Goal: Complete application form: Complete application form

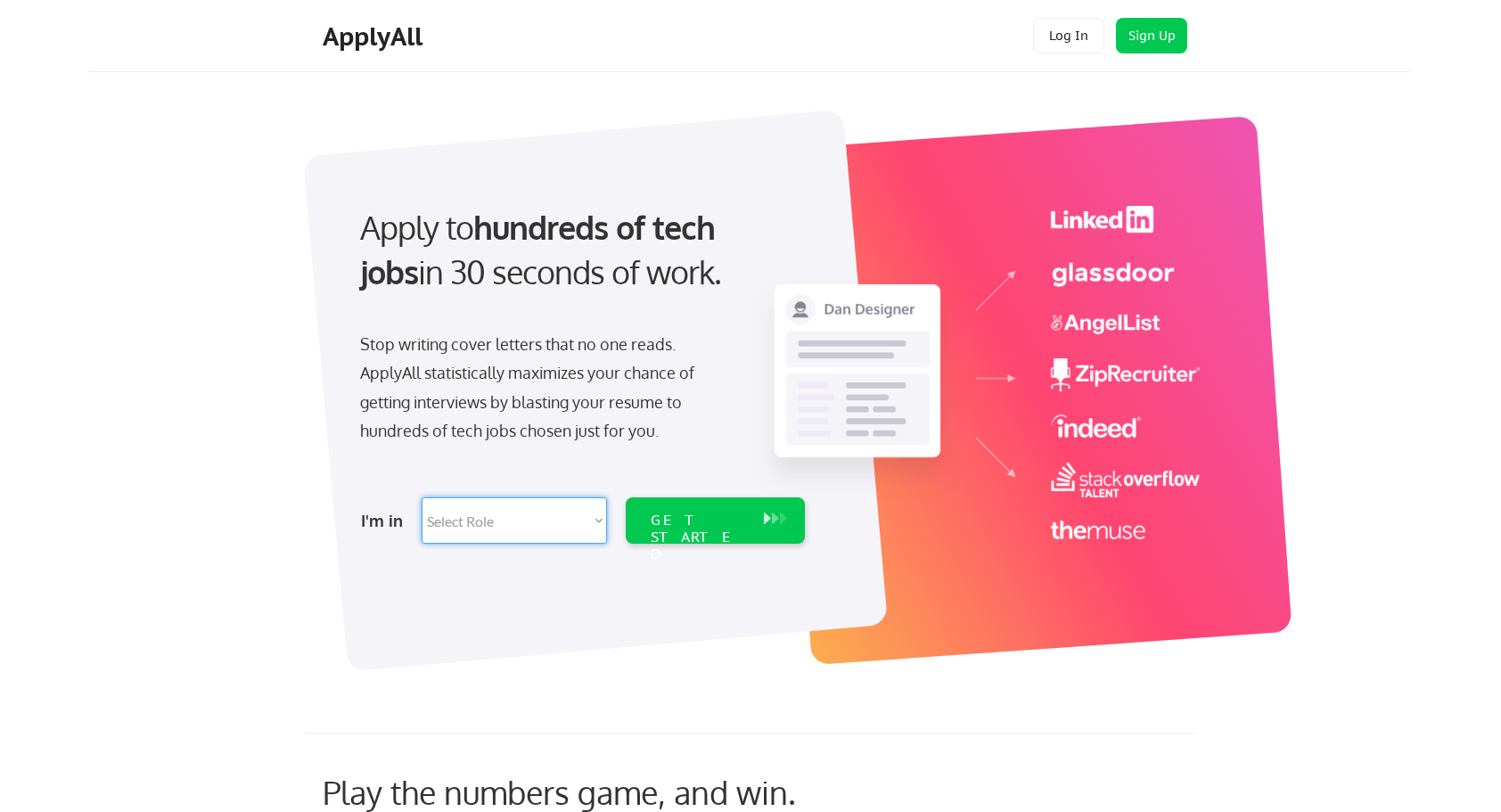
click at [592, 525] on select "Select Role Software Engineering Product Management Customer Success Sales UI/U…" at bounding box center [514, 521] width 185 height 46
select select ""technical_project_program_mgmt""
click at [422, 498] on select "Select Role Software Engineering Product Management Customer Success Sales UI/U…" at bounding box center [514, 521] width 185 height 46
select select ""technical_project_program_mgmt""
click at [726, 514] on div "GET STARTED" at bounding box center [698, 537] width 95 height 52
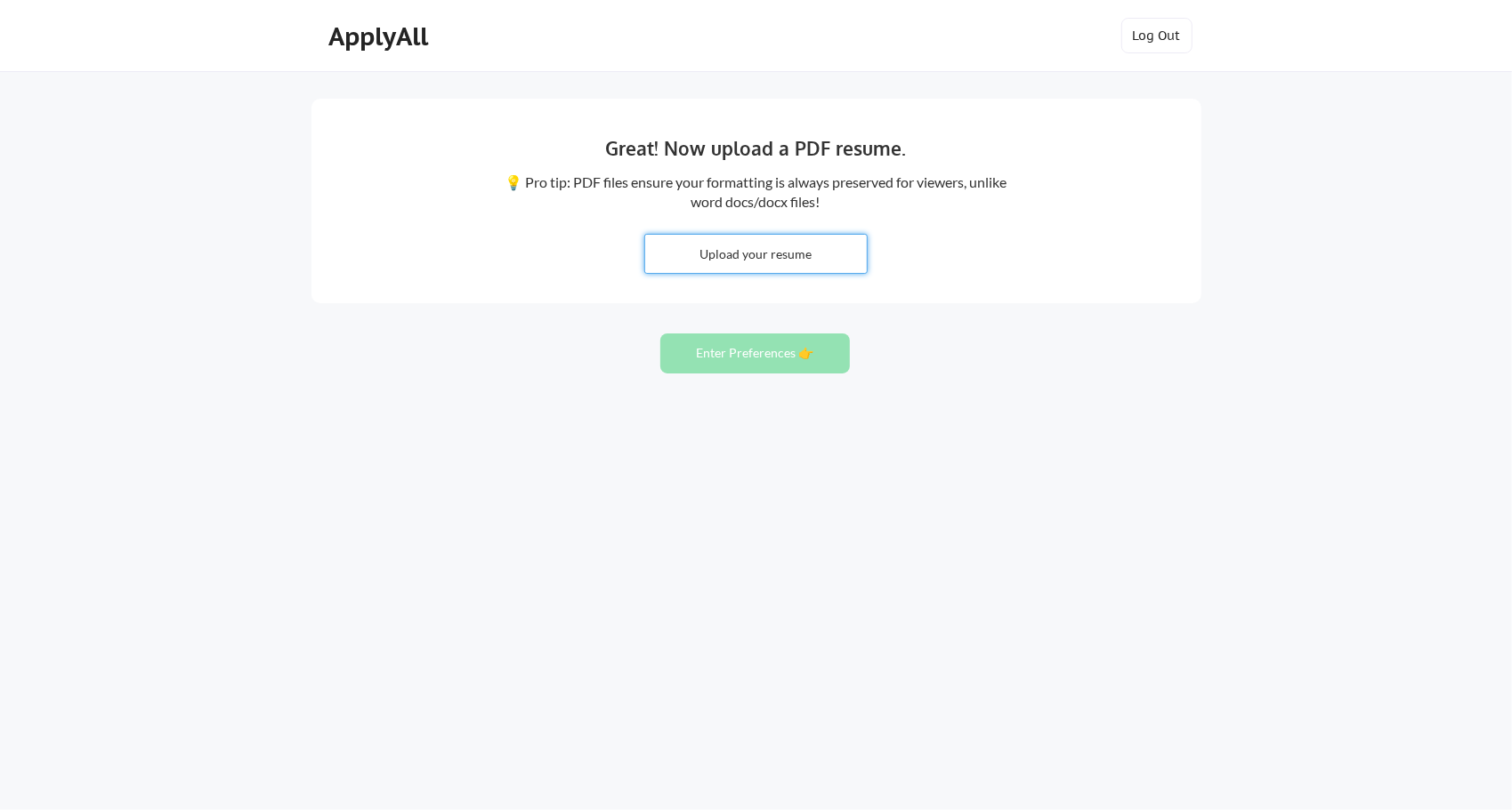
click at [772, 247] on input "file" at bounding box center [756, 253] width 222 height 38
click at [762, 251] on input "file" at bounding box center [756, 253] width 222 height 38
type input "C:\fakepath\Paula Aldridge Resume.pdf"
click at [771, 349] on button "Enter Preferences 👉" at bounding box center [754, 352] width 189 height 40
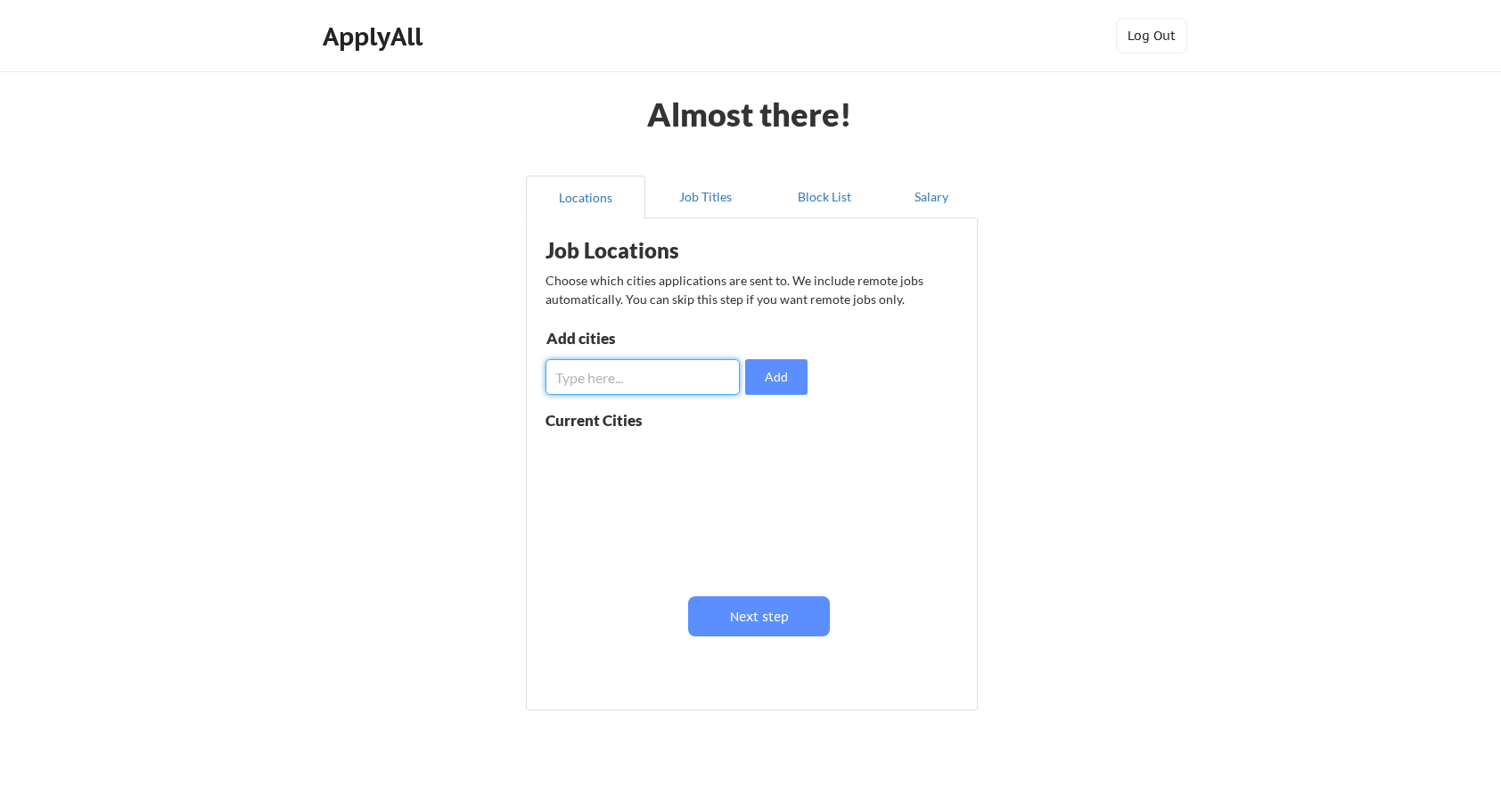
click at [638, 380] on input "input" at bounding box center [643, 376] width 194 height 36
type input "[GEOGRAPHIC_DATA], [GEOGRAPHIC_DATA]"
click at [786, 371] on button "Add" at bounding box center [776, 376] width 62 height 36
click at [606, 373] on input "input" at bounding box center [643, 376] width 194 height 36
type input "[GEOGRAPHIC_DATA], [GEOGRAPHIC_DATA]"
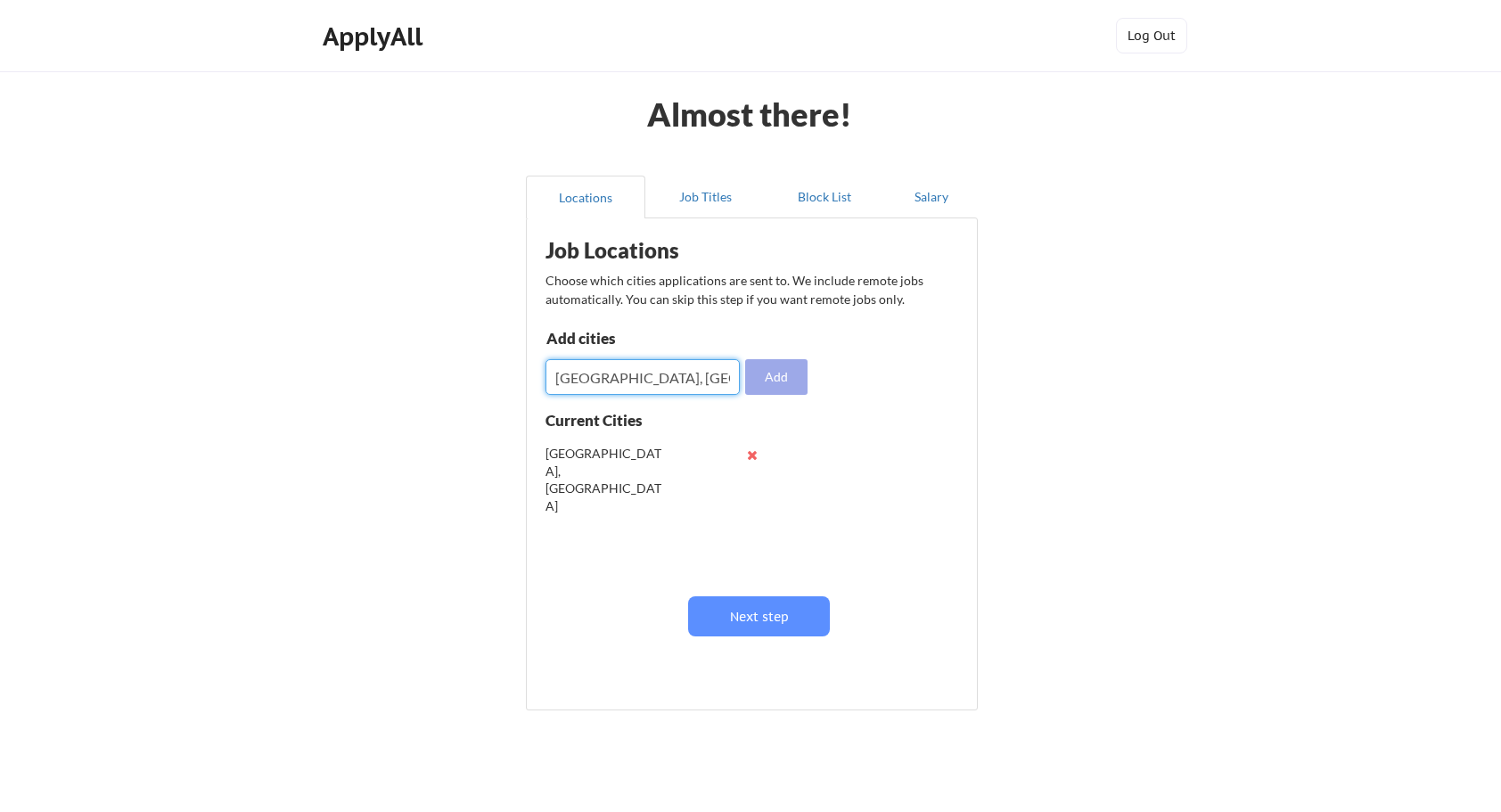
click at [788, 377] on button "Add" at bounding box center [776, 376] width 62 height 36
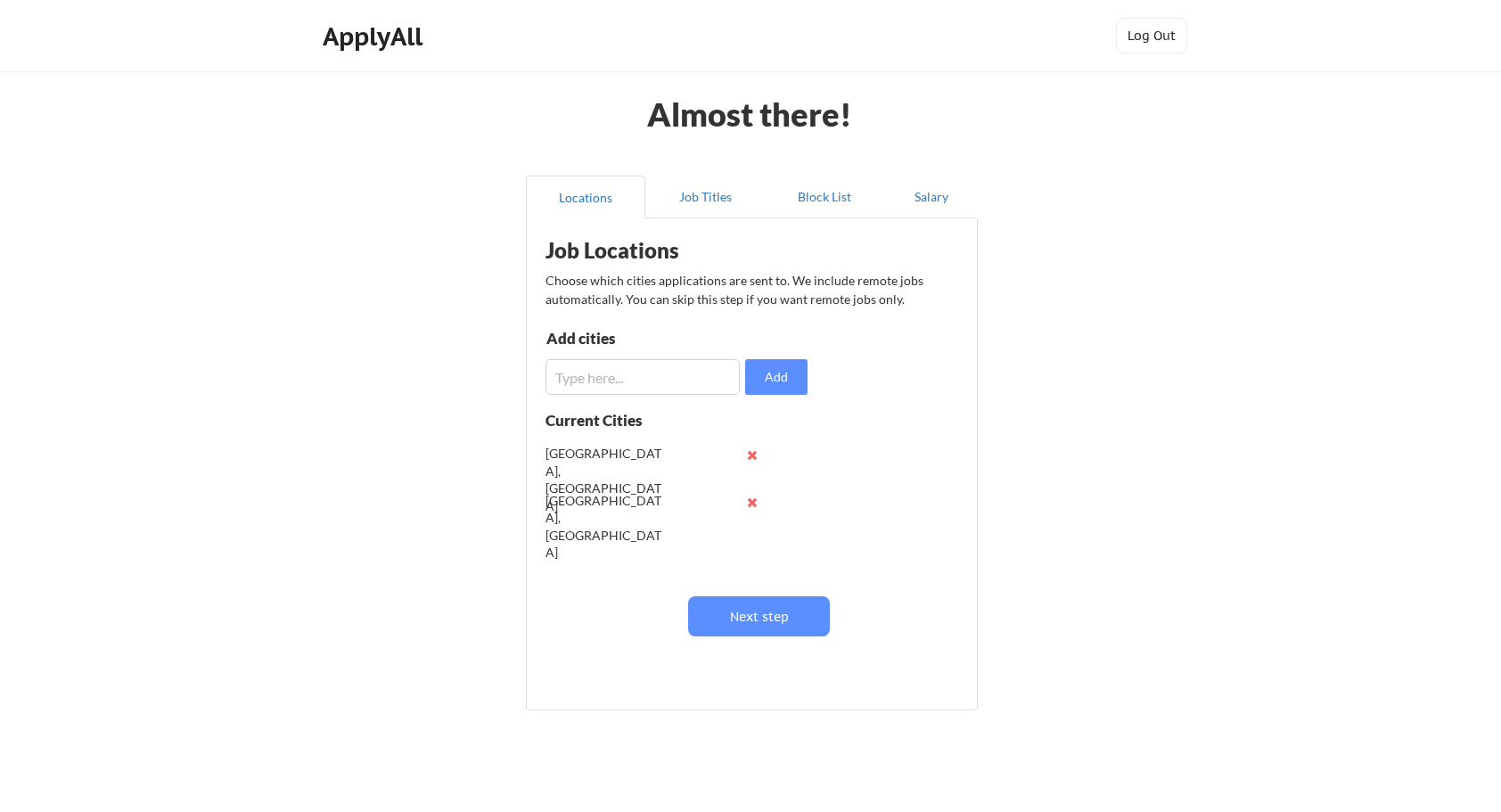
click at [621, 394] on input "input" at bounding box center [643, 376] width 194 height 36
type input "Remote"
click at [765, 376] on button "Add" at bounding box center [776, 376] width 62 height 36
click at [762, 599] on button "Next step" at bounding box center [758, 616] width 141 height 40
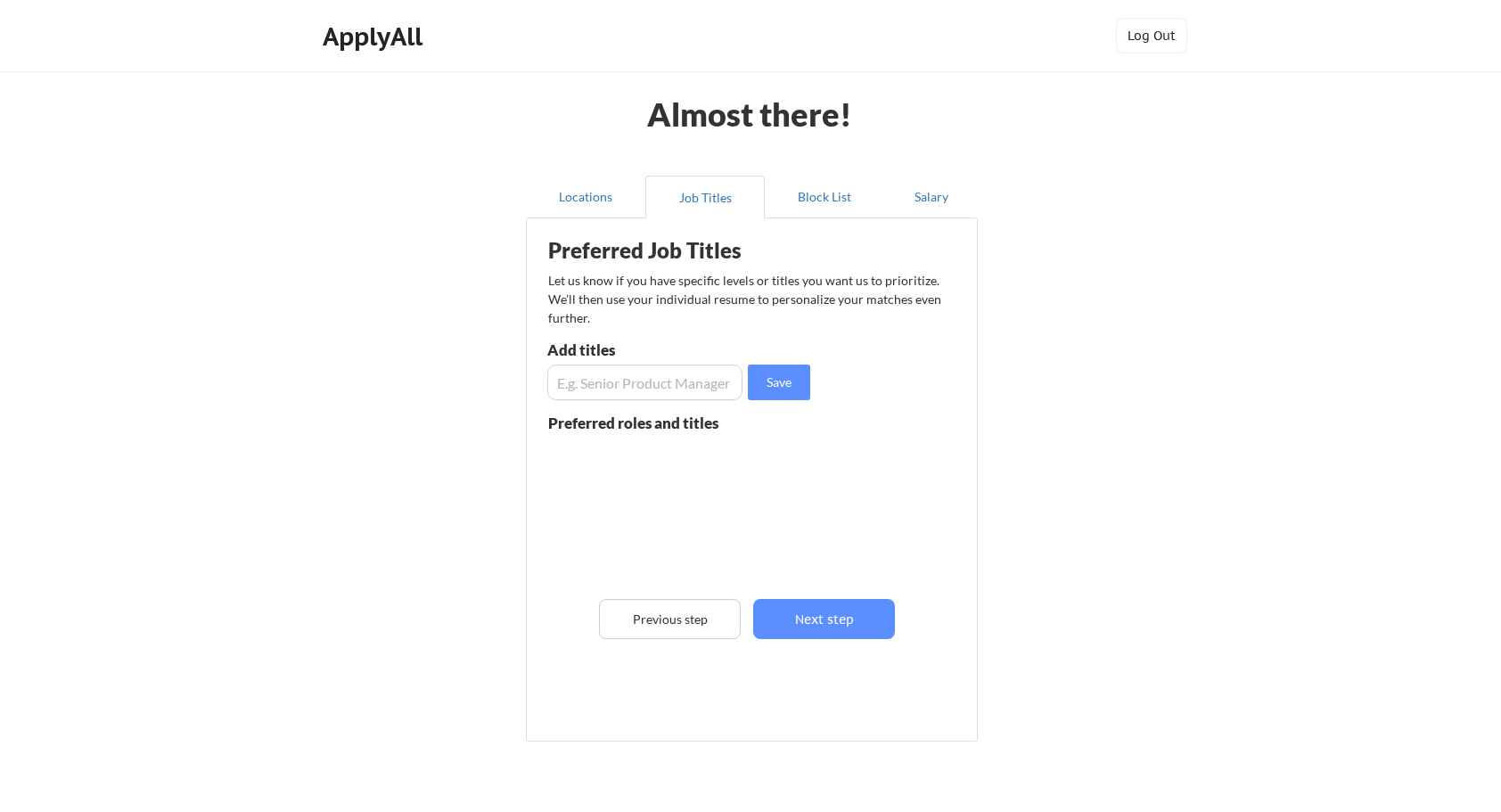
click at [651, 387] on input "input" at bounding box center [645, 382] width 195 height 36
type input "Senior Project Manager"
click at [779, 383] on button "Save" at bounding box center [779, 382] width 62 height 36
click at [836, 621] on button "Next step" at bounding box center [823, 619] width 141 height 40
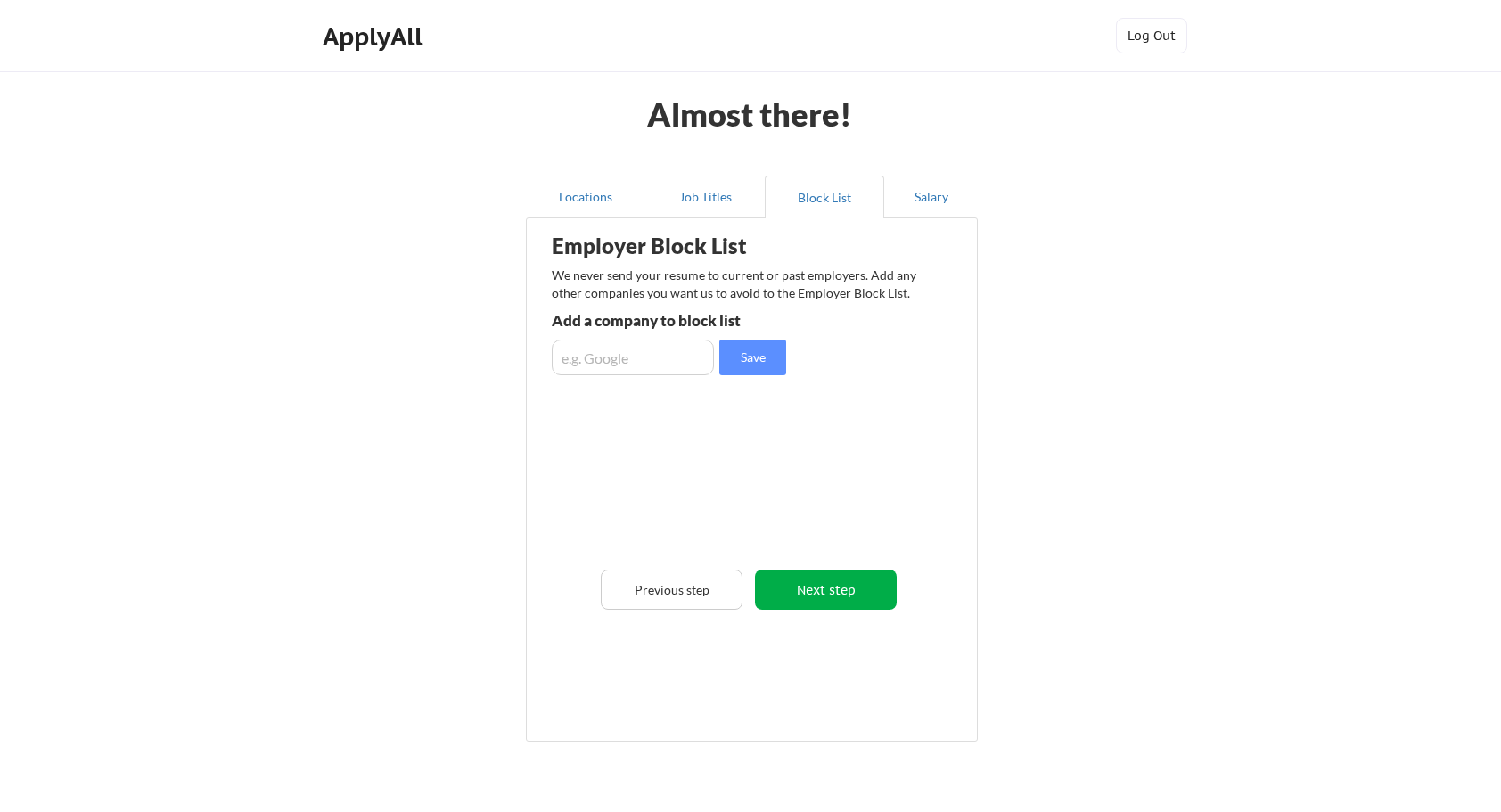
click at [837, 575] on button "Next step" at bounding box center [825, 589] width 141 height 40
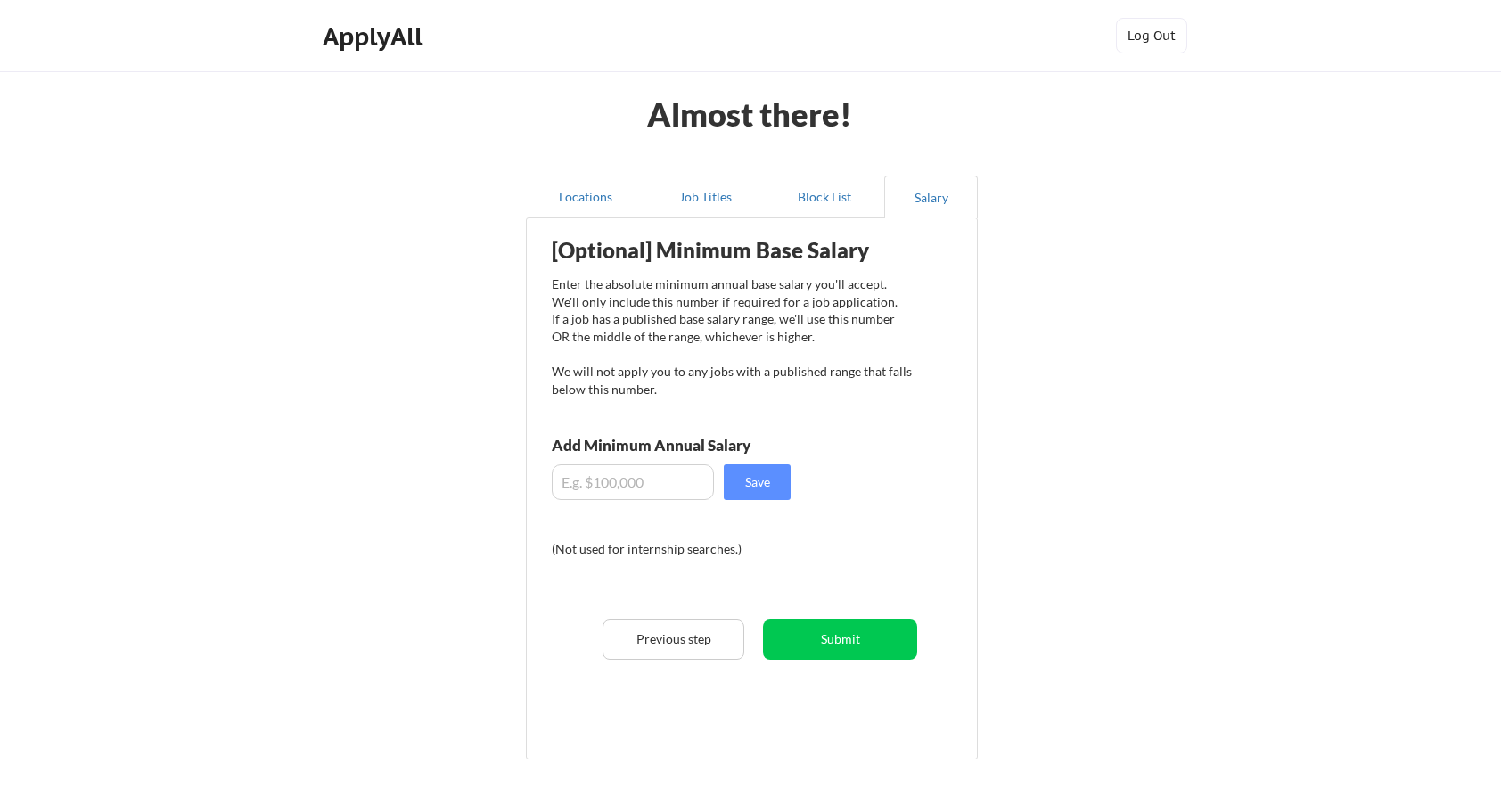
click at [692, 483] on input "input" at bounding box center [633, 482] width 162 height 36
type input "$165,000"
click at [754, 474] on button "Save" at bounding box center [757, 482] width 67 height 36
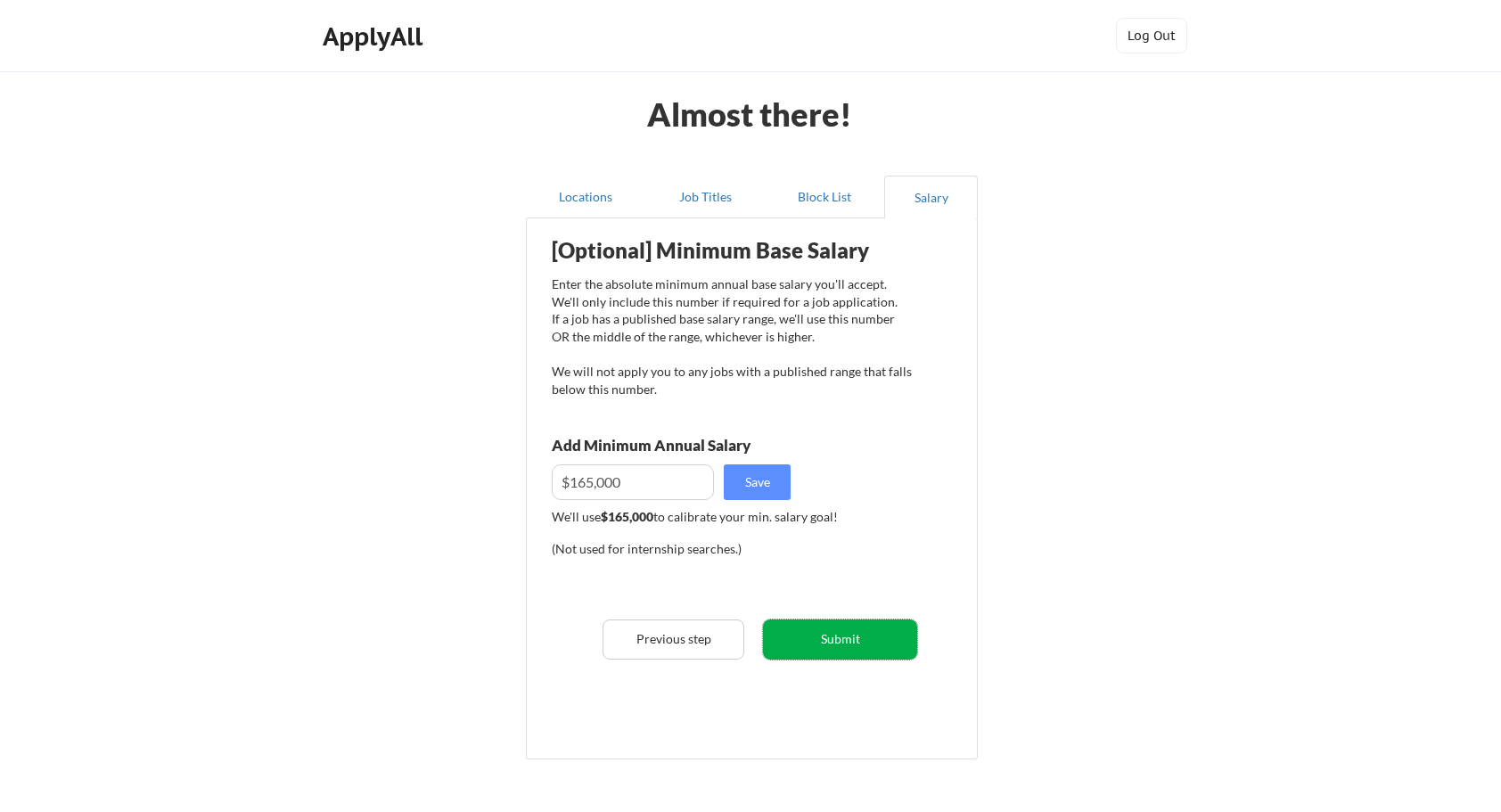
click at [847, 632] on button "Submit" at bounding box center [840, 639] width 154 height 40
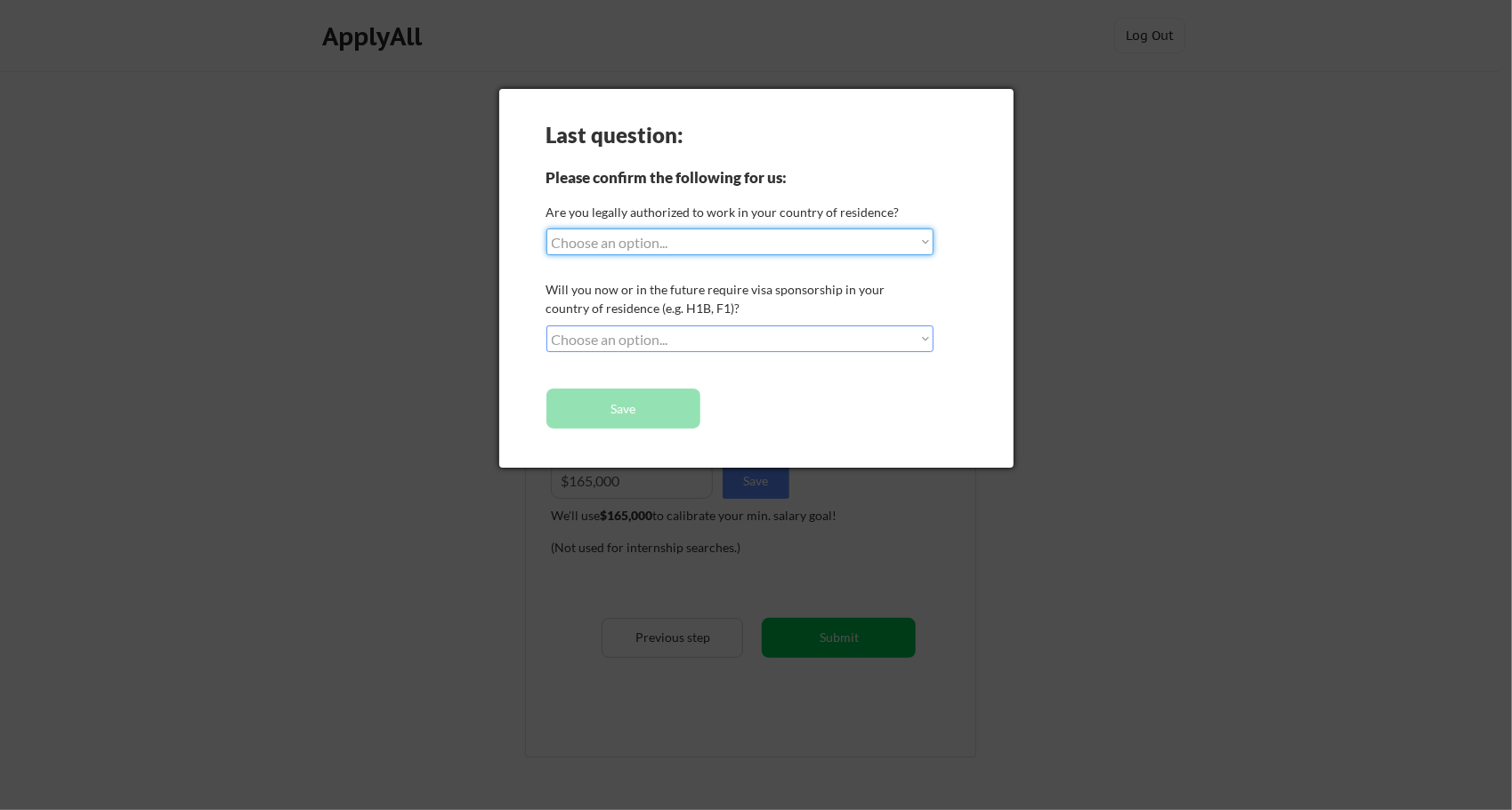
click at [691, 243] on select "Choose an option... Yes, I am a US Citizen Yes, I am a Canadian Citizen Yes, I …" at bounding box center [739, 242] width 387 height 27
select select ""yes__i_am_a_us_citizen""
click at [546, 229] on select "Choose an option... Yes, I am a US Citizen Yes, I am a Canadian Citizen Yes, I …" at bounding box center [739, 242] width 387 height 27
click at [716, 332] on select "Choose an option... No, I will not need sponsorship Yes, I will need sponsorship" at bounding box center [739, 339] width 387 height 27
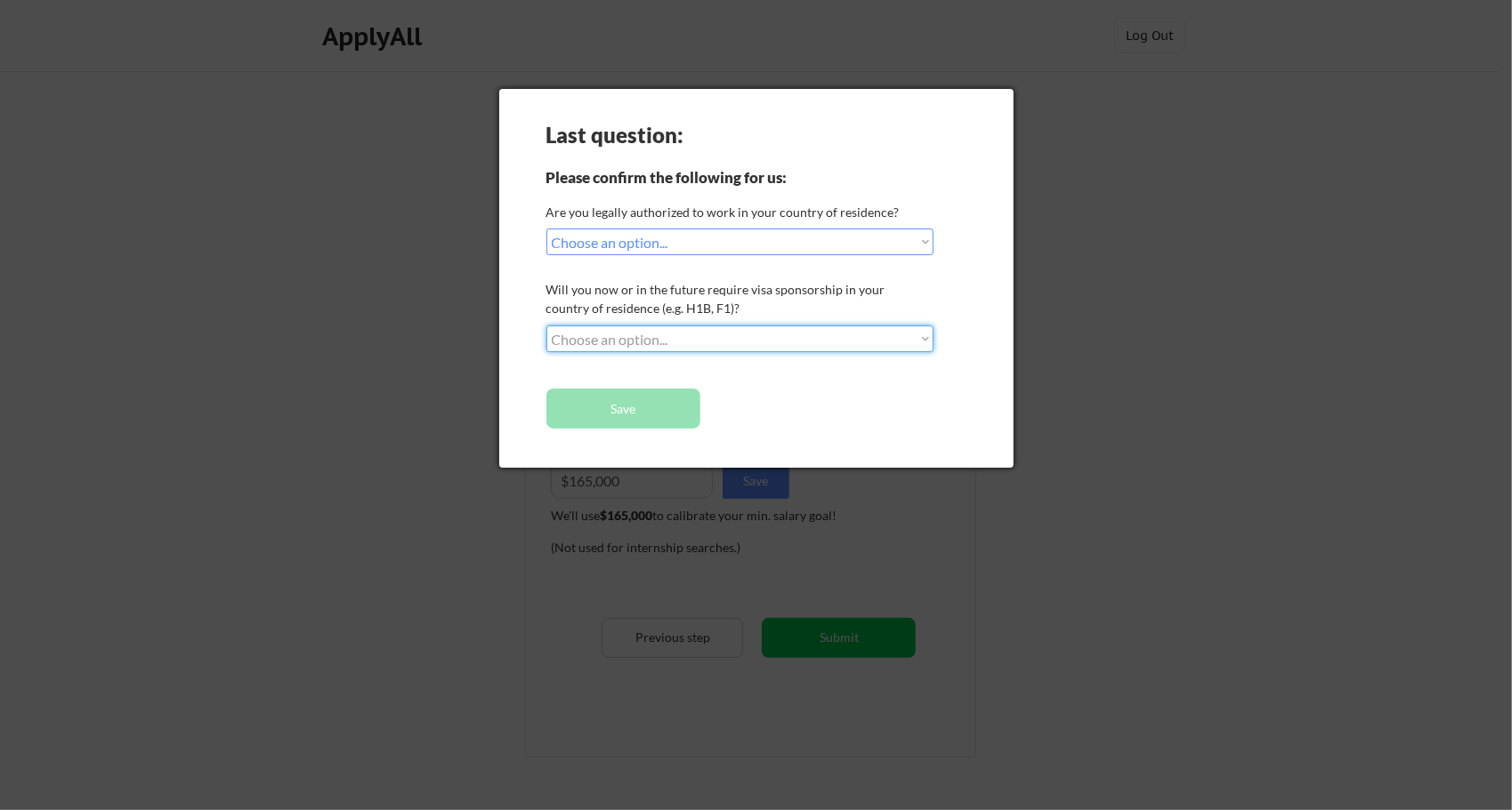
select select ""no__i_will_not_need_sponsorship""
click at [546, 326] on select "Choose an option... No, I will not need sponsorship Yes, I will need sponsorship" at bounding box center [739, 339] width 387 height 27
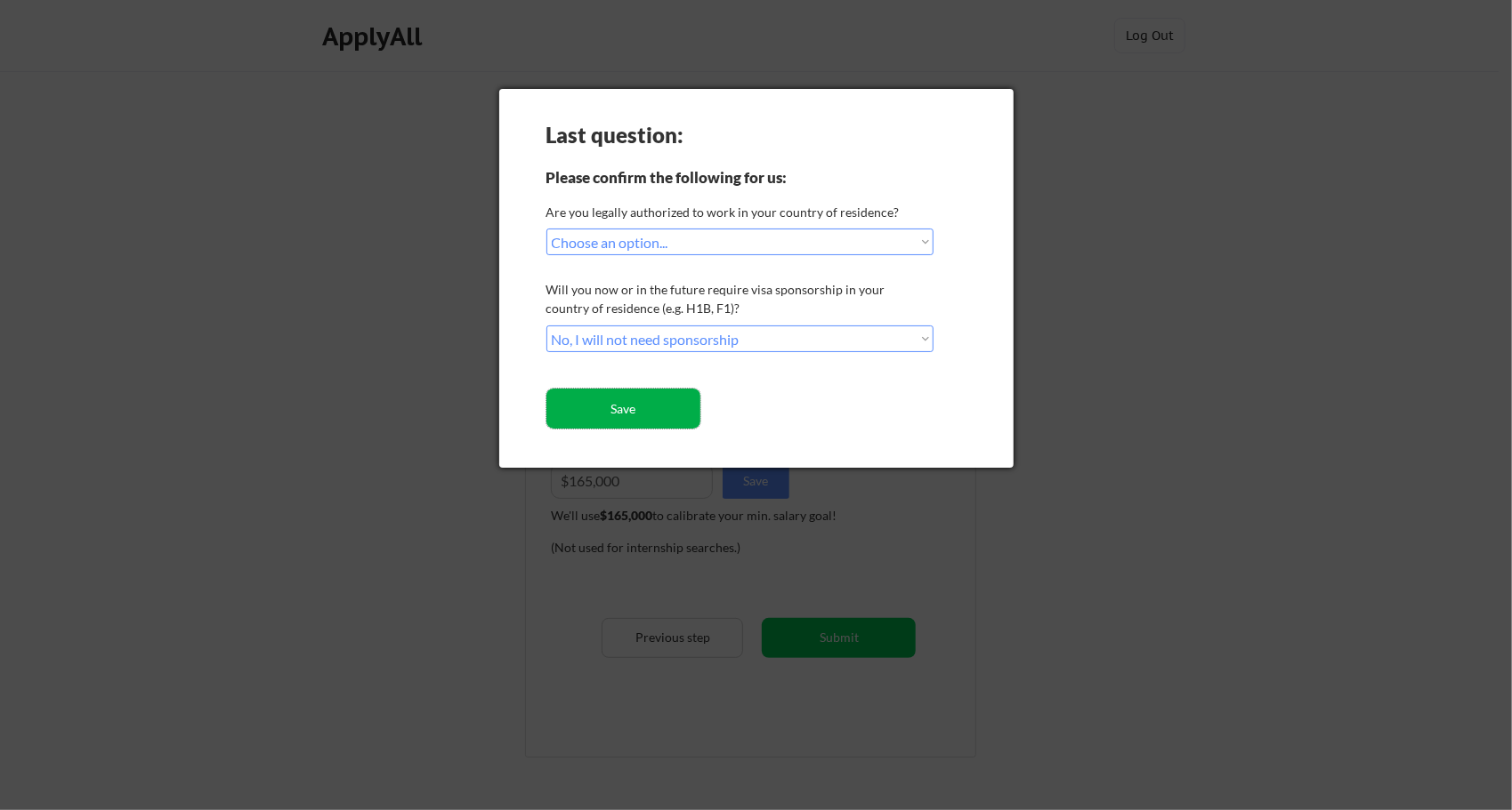
click at [639, 413] on button "Save" at bounding box center [623, 408] width 154 height 40
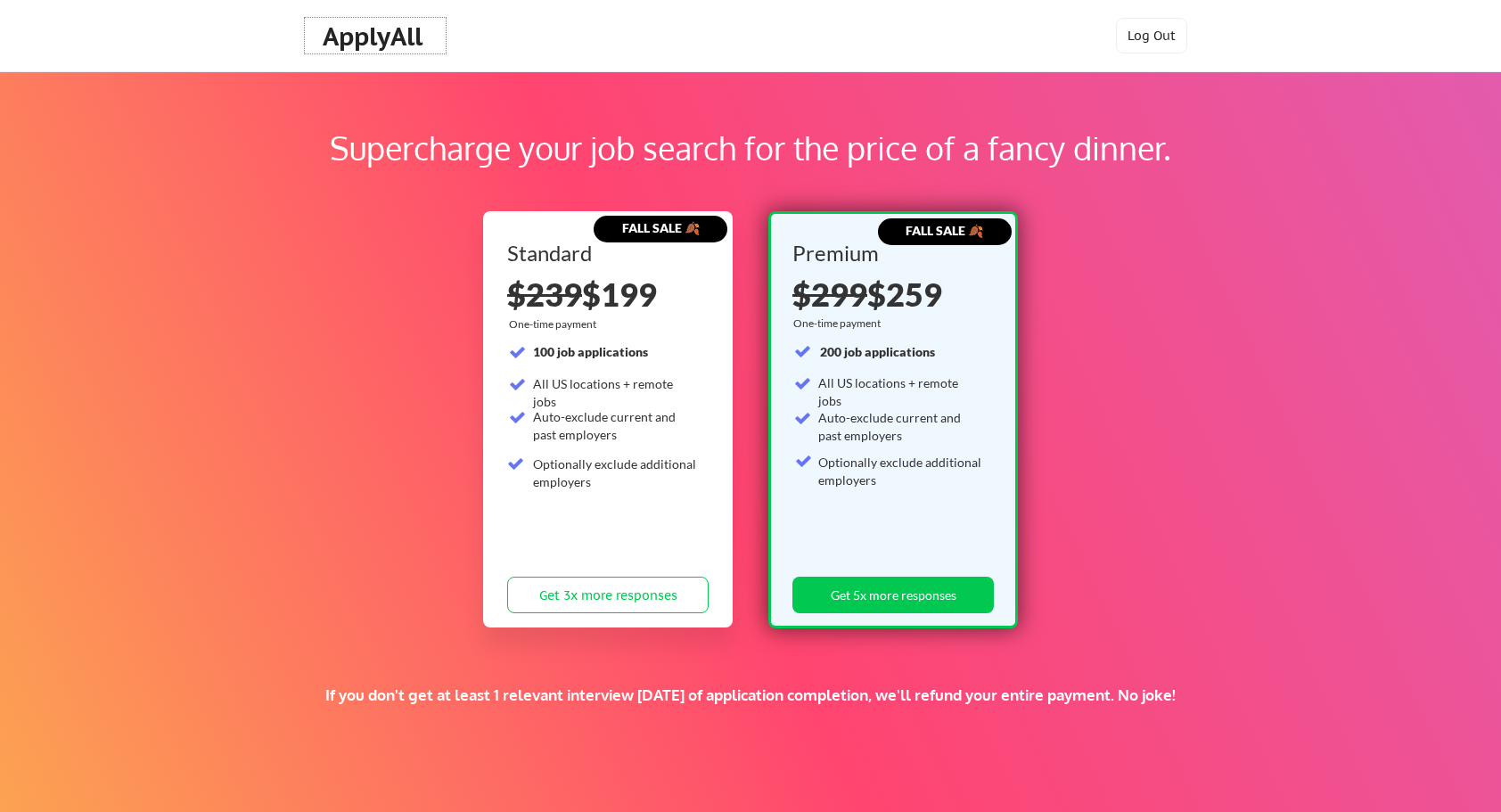
click at [367, 37] on div "ApplyAll" at bounding box center [375, 36] width 105 height 31
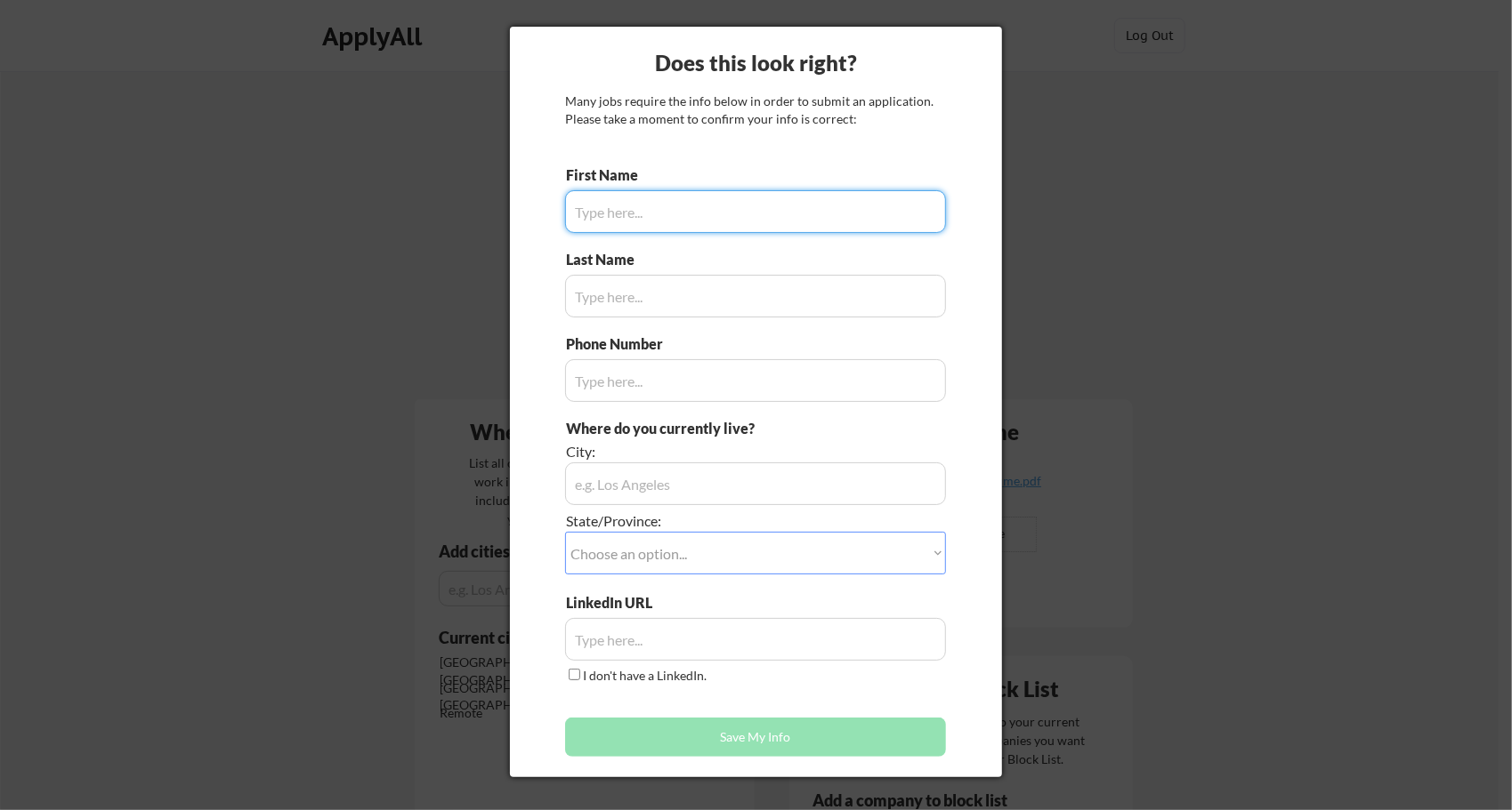
click at [738, 215] on input "input" at bounding box center [755, 211] width 381 height 42
type input "[PERSON_NAME]"
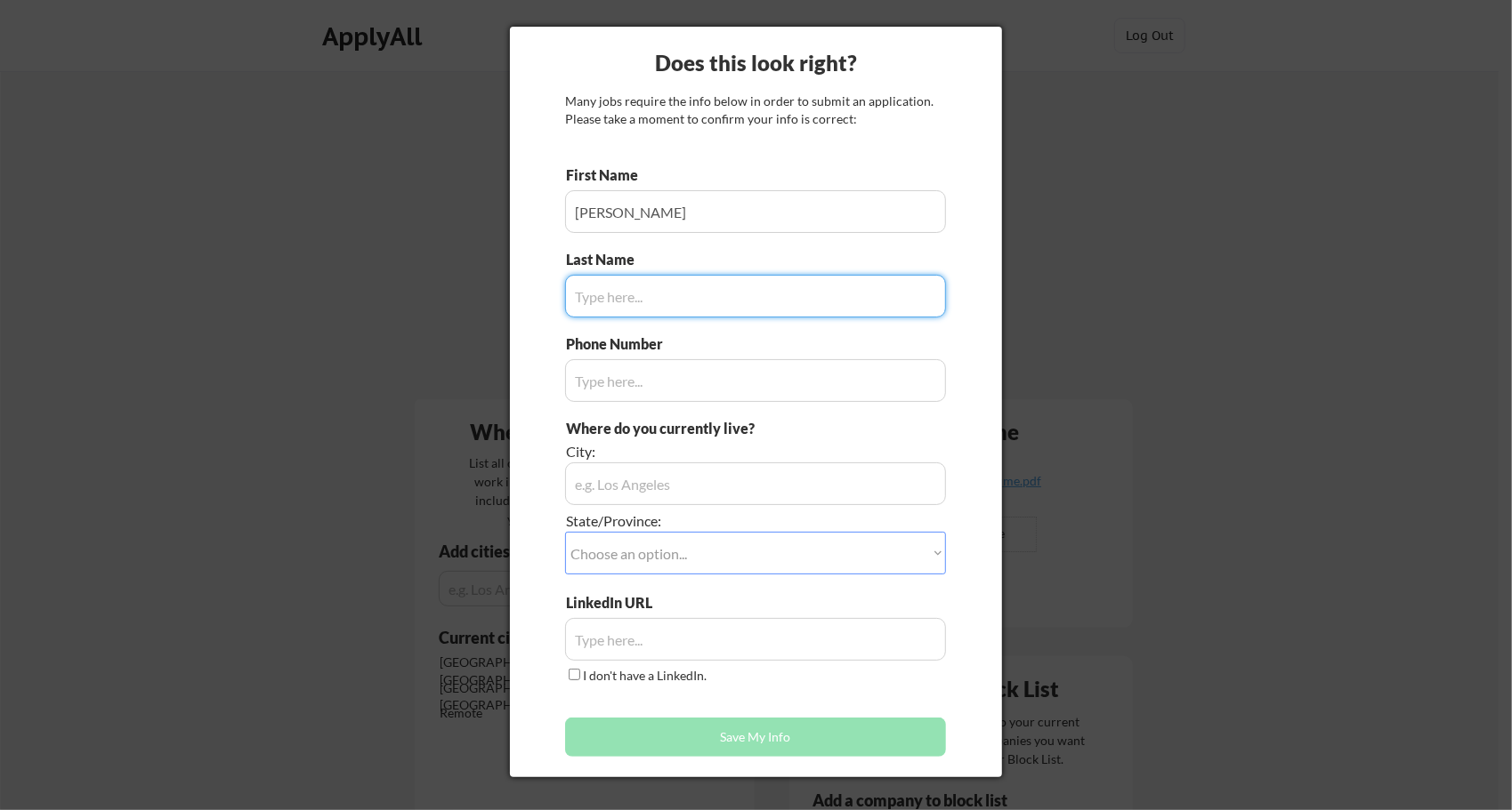
click at [658, 300] on input "input" at bounding box center [755, 296] width 381 height 42
type input "[PERSON_NAME]"
click at [647, 375] on input "input" at bounding box center [755, 380] width 381 height 42
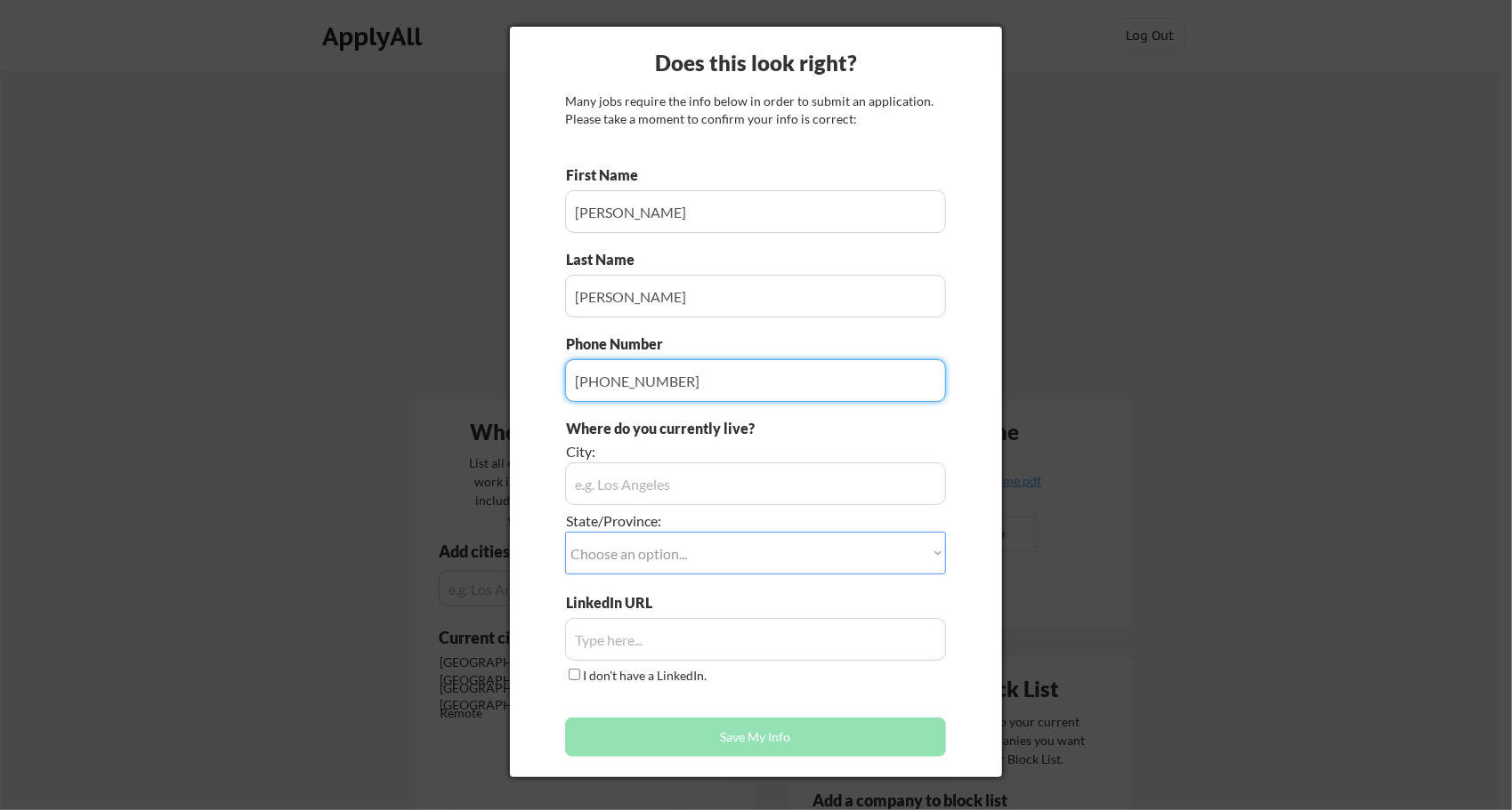
type input "[PHONE_NUMBER]"
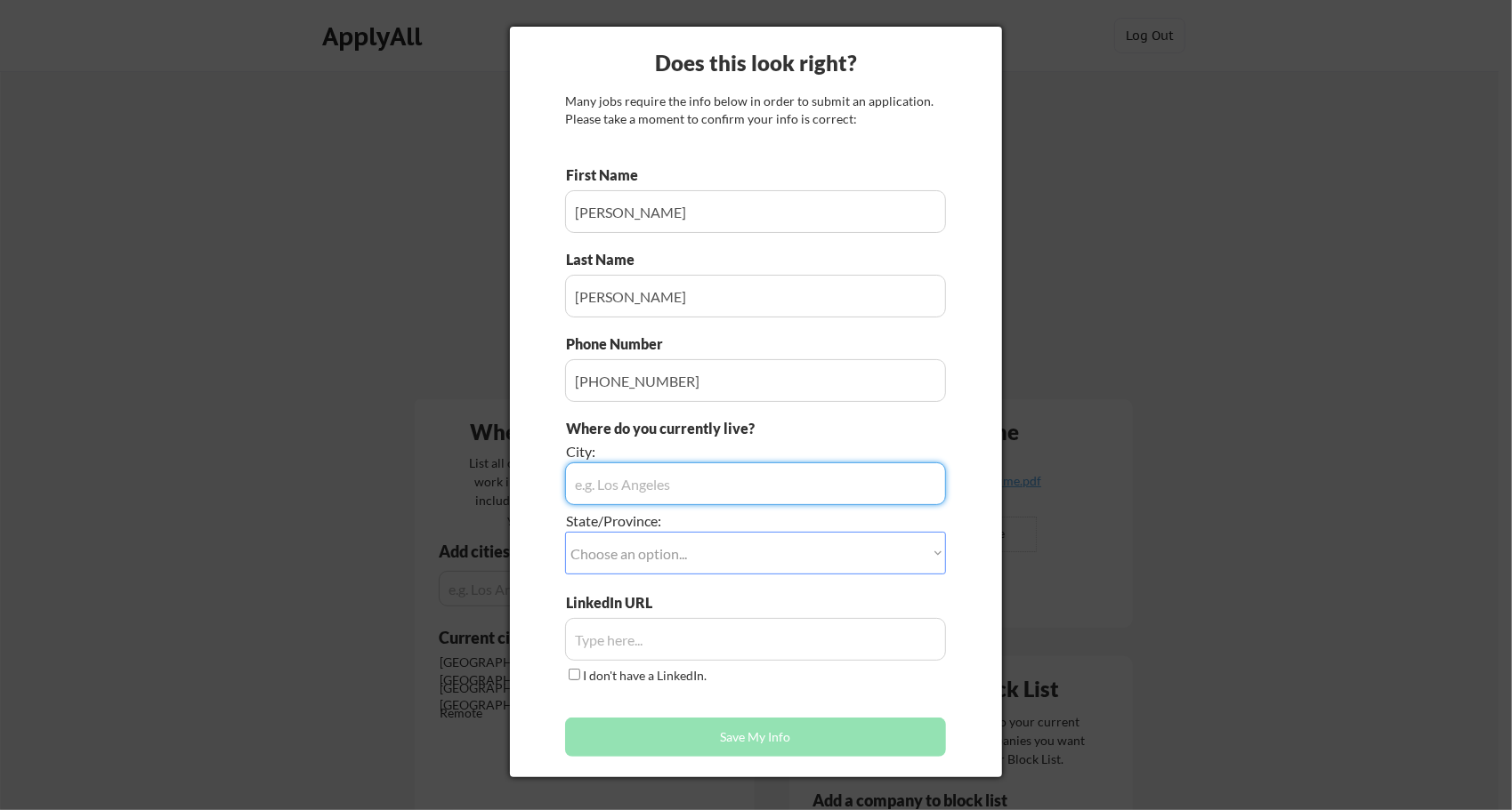
click at [674, 493] on input "input" at bounding box center [755, 483] width 381 height 42
type input "Jacksonville Beach"
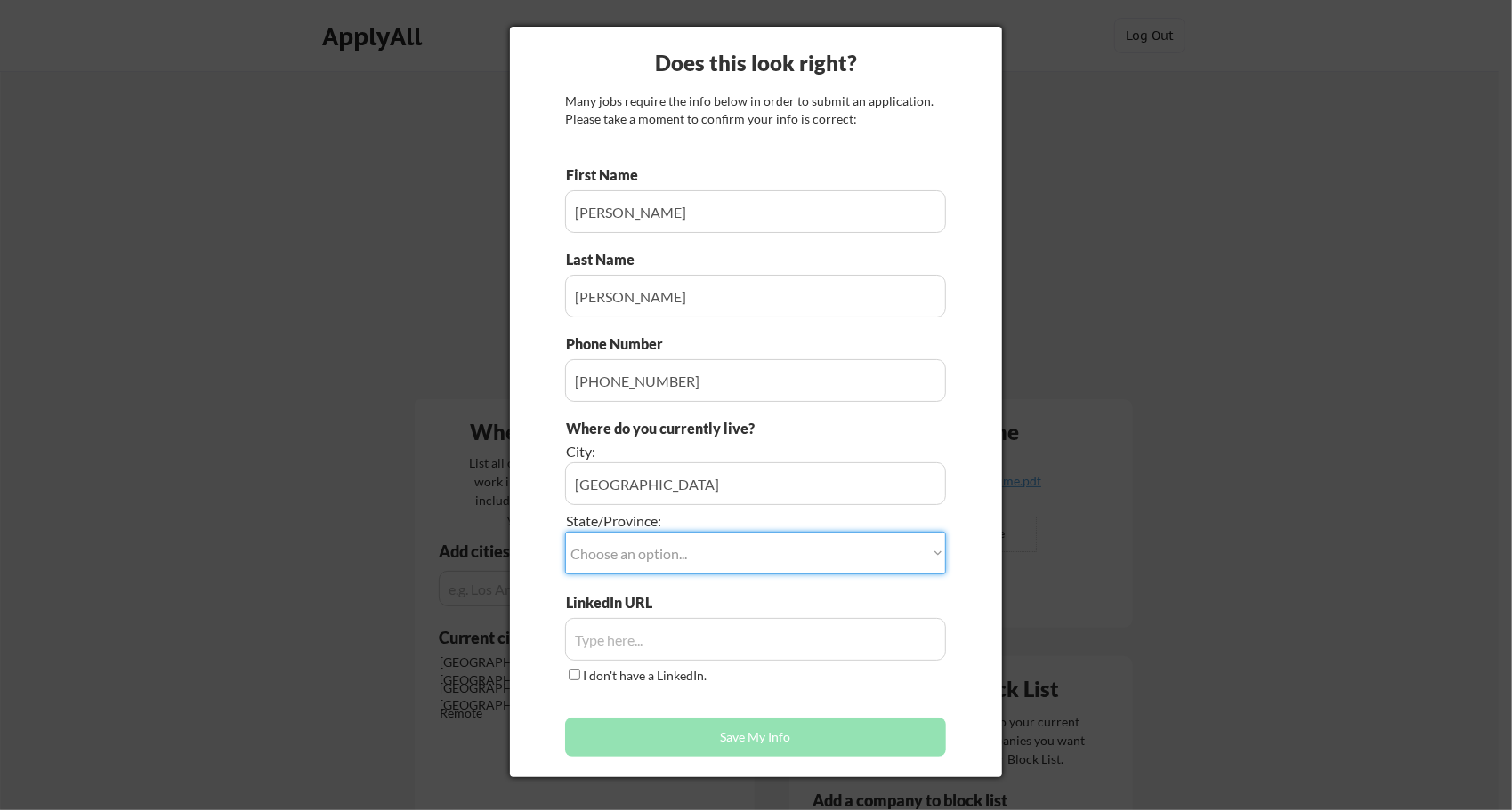
select select ""Florida""
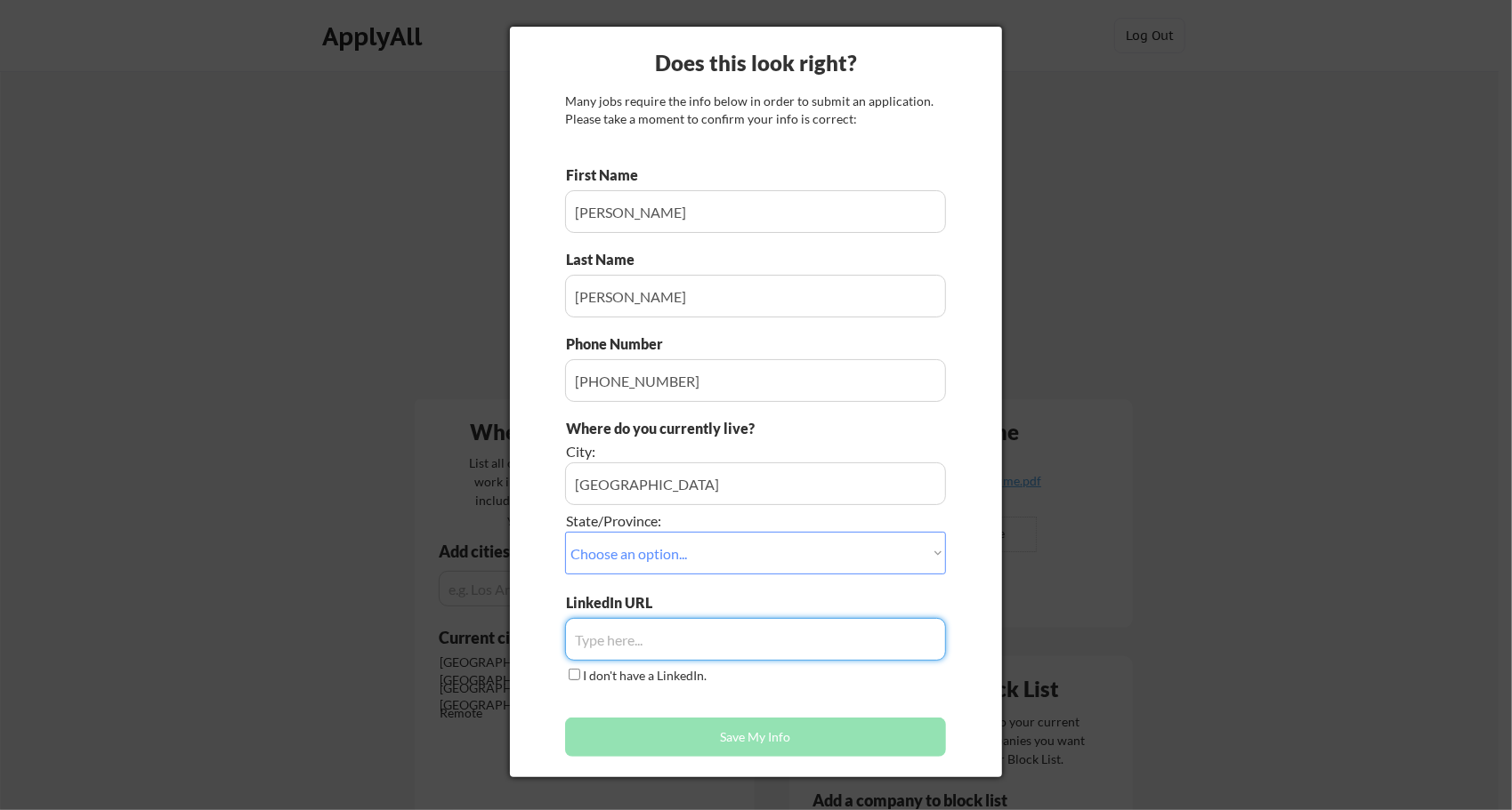
click at [687, 641] on input "input" at bounding box center [755, 639] width 381 height 42
click at [651, 637] on input "input" at bounding box center [755, 639] width 381 height 42
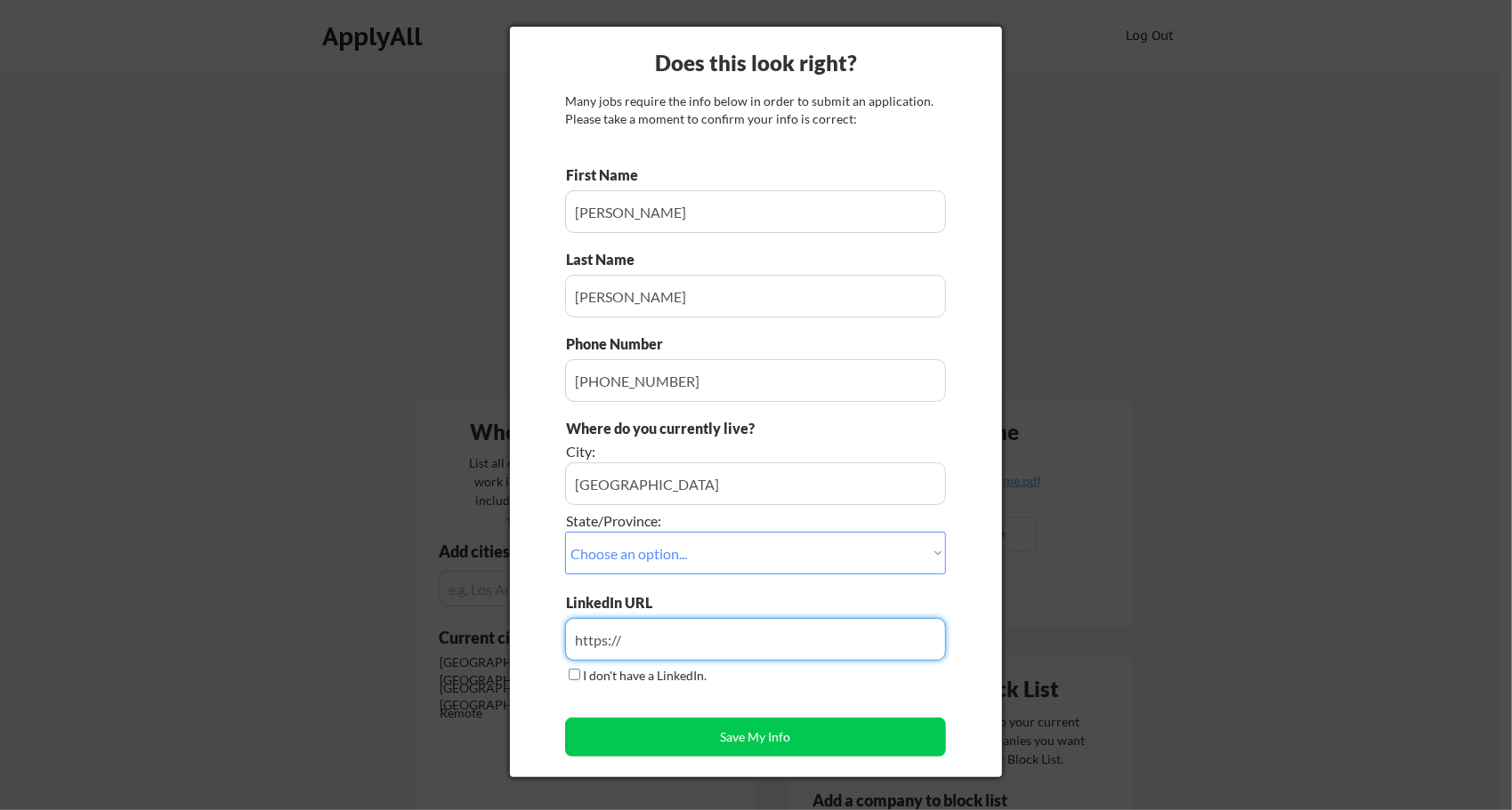
paste input "www.linkedin.com/in/paula-d-aldridge"
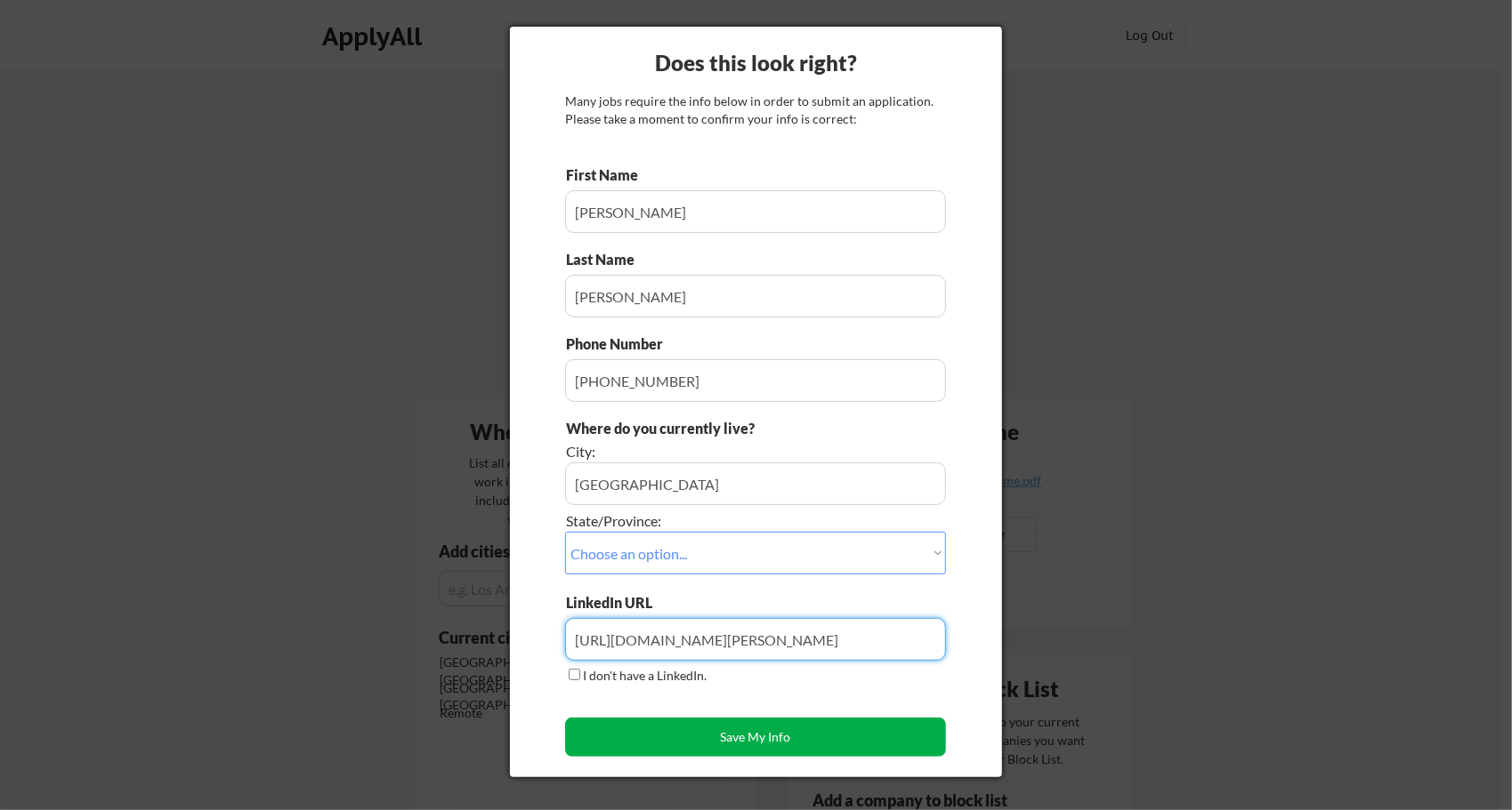
type input "https://www.linkedin.com/in/paula-d-aldridge"
click at [794, 736] on button "Save My Info" at bounding box center [755, 737] width 381 height 39
